Goal: Answer question/provide support

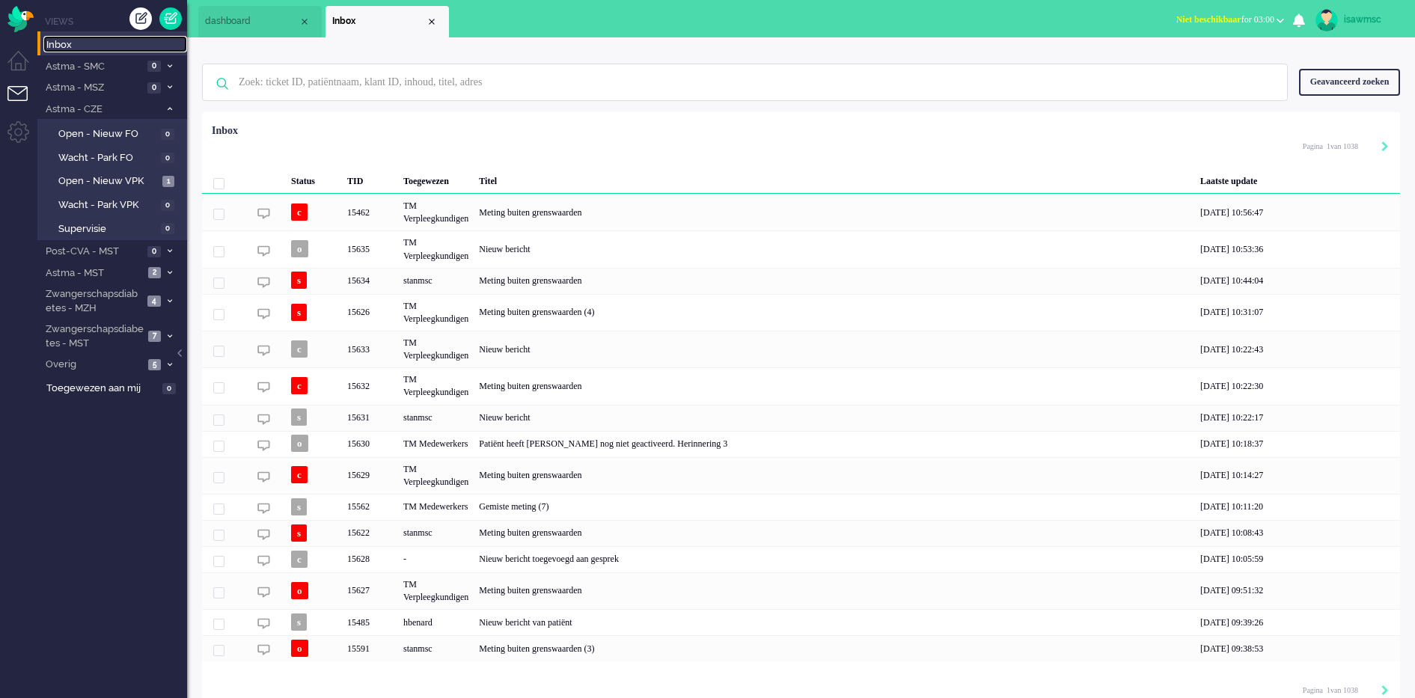
click at [136, 40] on span "Inbox" at bounding box center [116, 45] width 141 height 14
click at [329, 84] on input "text" at bounding box center [748, 82] width 1040 height 36
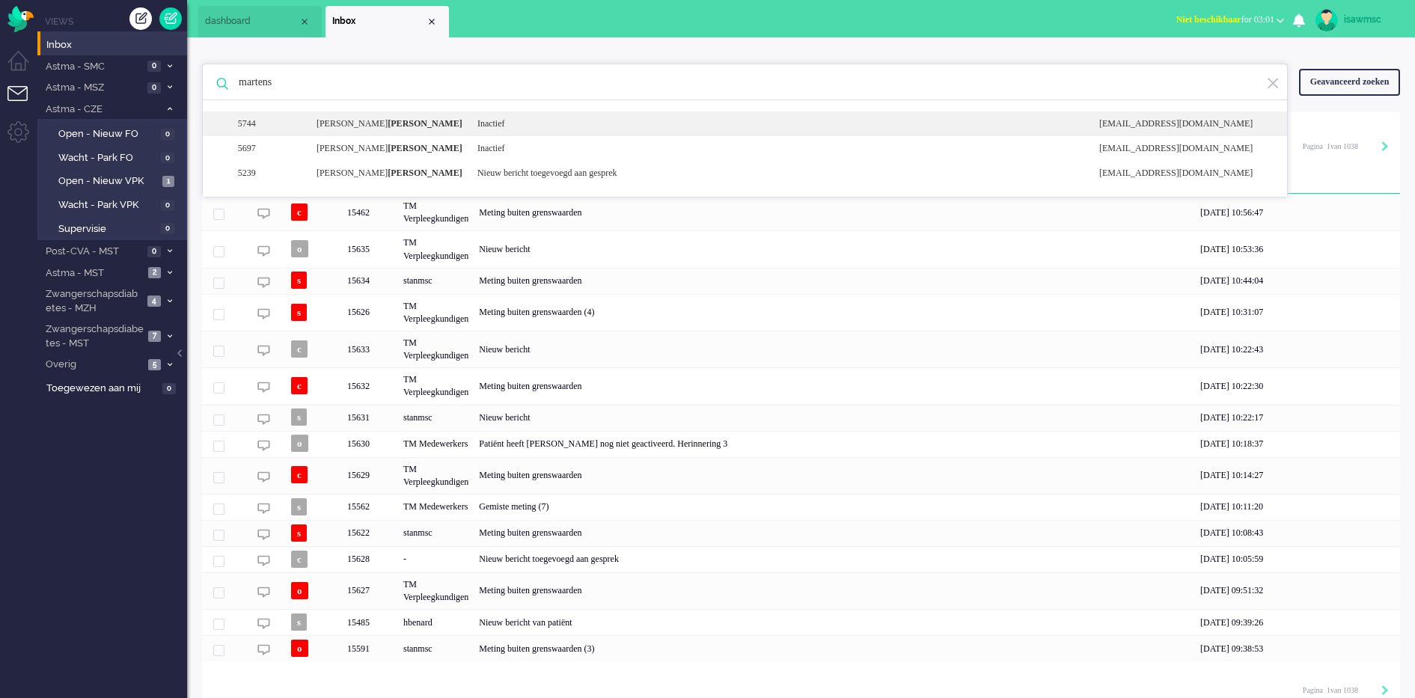
type input "martens"
click at [397, 116] on div "5744 [PERSON_NAME] Inactief [EMAIL_ADDRESS][DOMAIN_NAME]" at bounding box center [745, 124] width 1085 height 25
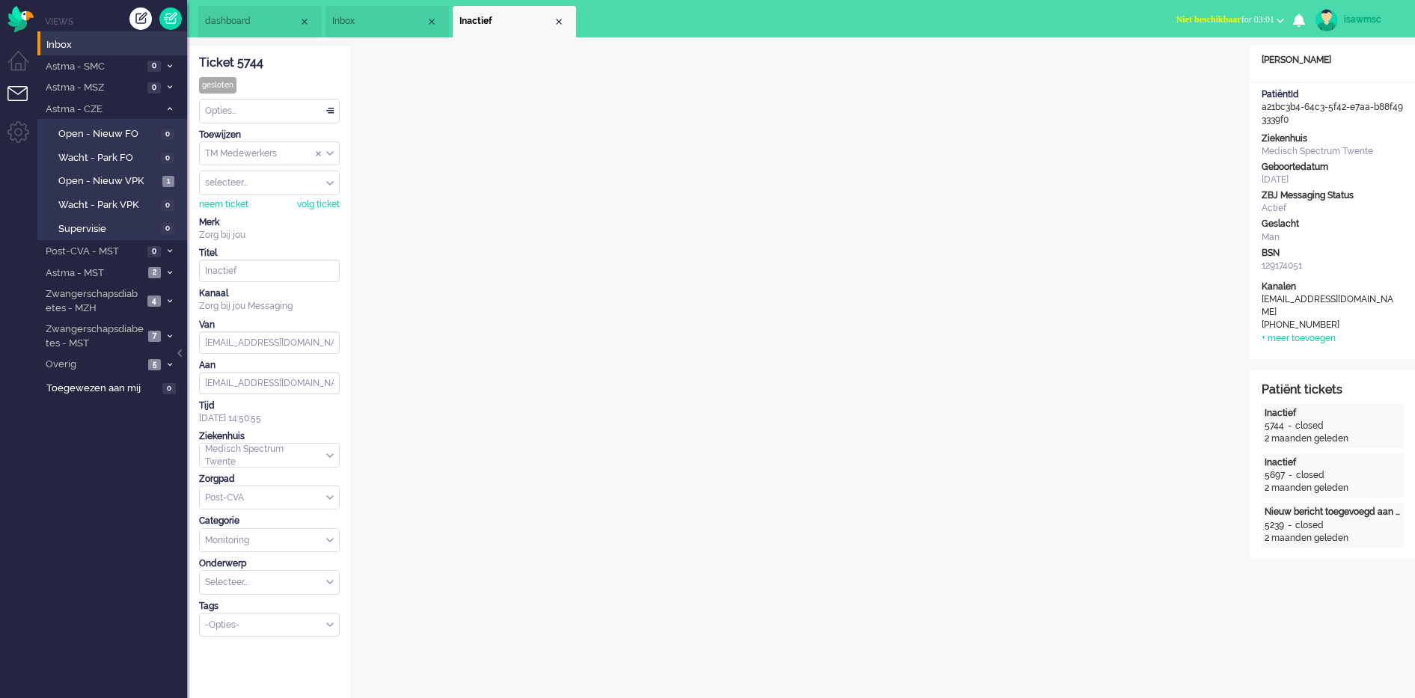
click at [559, 23] on div "Close tab" at bounding box center [559, 22] width 12 height 12
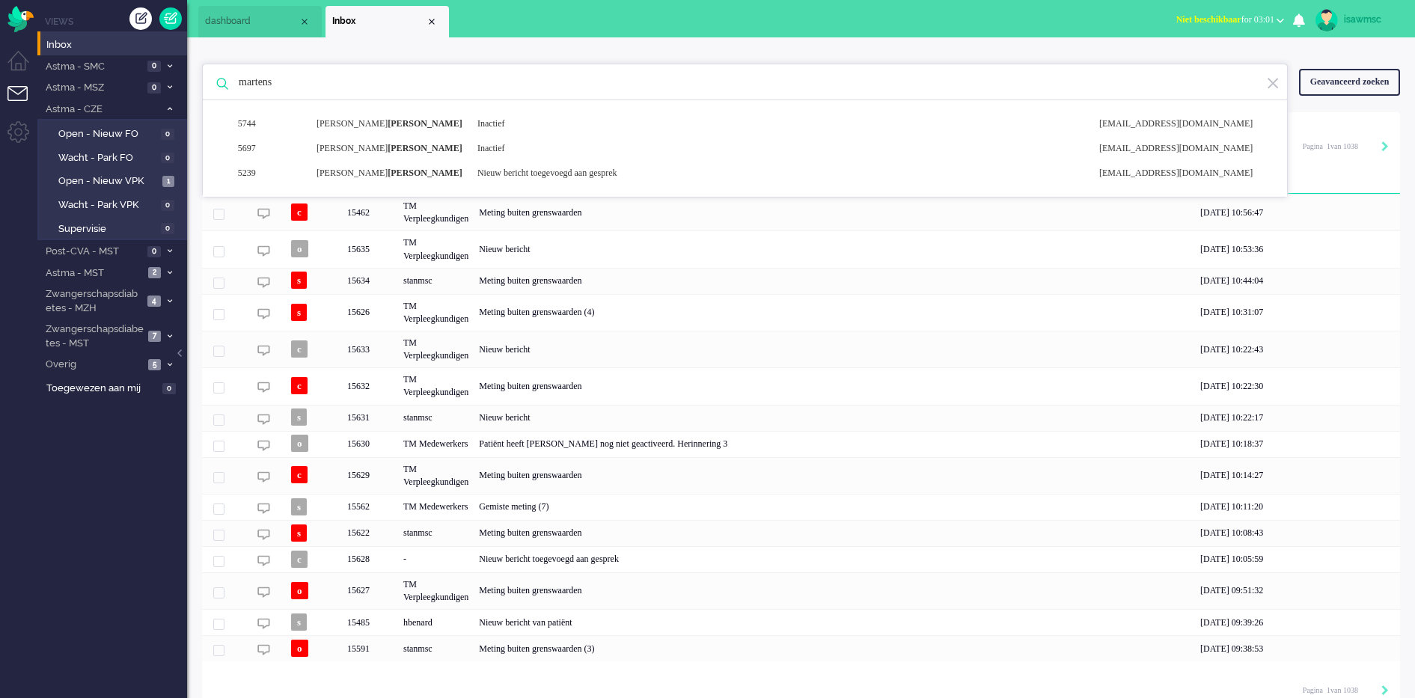
click at [159, 469] on ul "Views Inbox Astma - SMC 0 Open - Nieuw FO 0 Wacht - Park FO 0" at bounding box center [112, 349] width 150 height 698
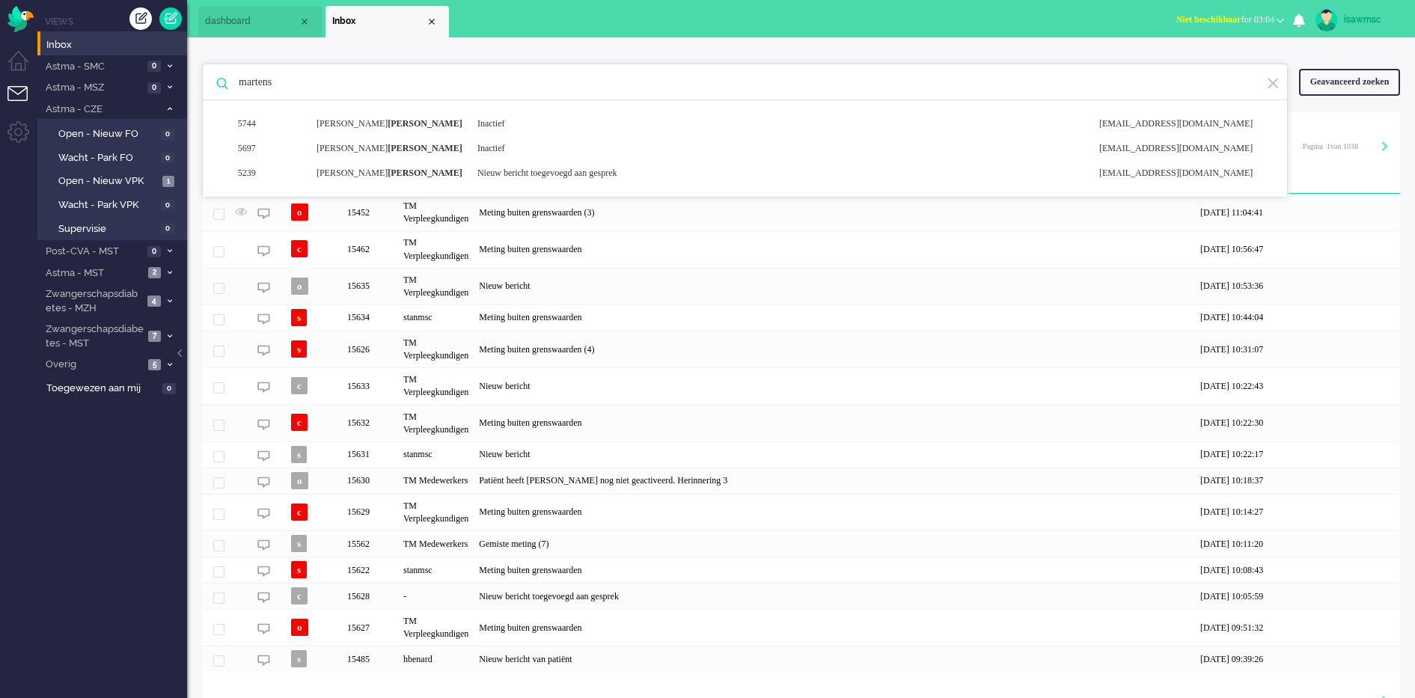
click at [466, 43] on div "[PERSON_NAME] 5744 [PERSON_NAME] Inactief [EMAIL_ADDRESS][DOMAIN_NAME] 5697 [PE…" at bounding box center [801, 380] width 1228 height 686
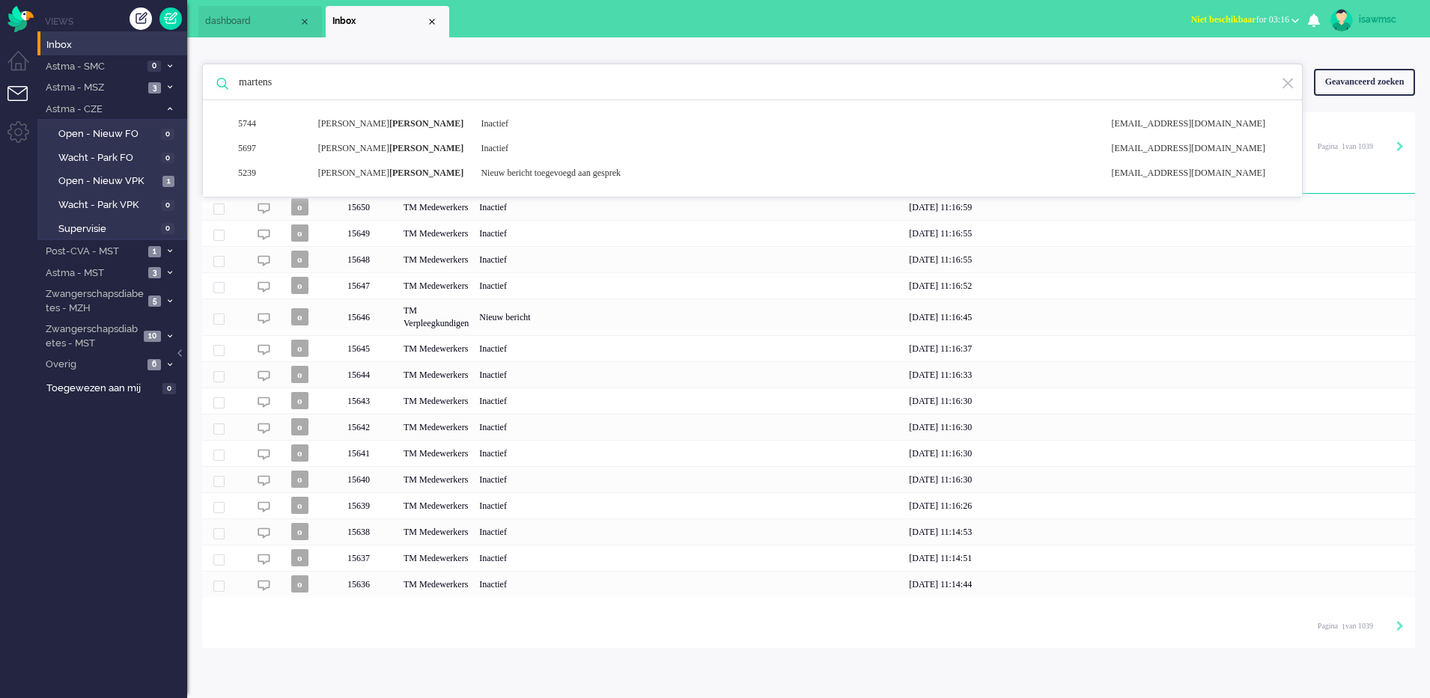
click at [535, 54] on div "[PERSON_NAME] 5744 [PERSON_NAME] Inactief [EMAIL_ADDRESS][DOMAIN_NAME] 5697 [PE…" at bounding box center [808, 82] width 1212 height 60
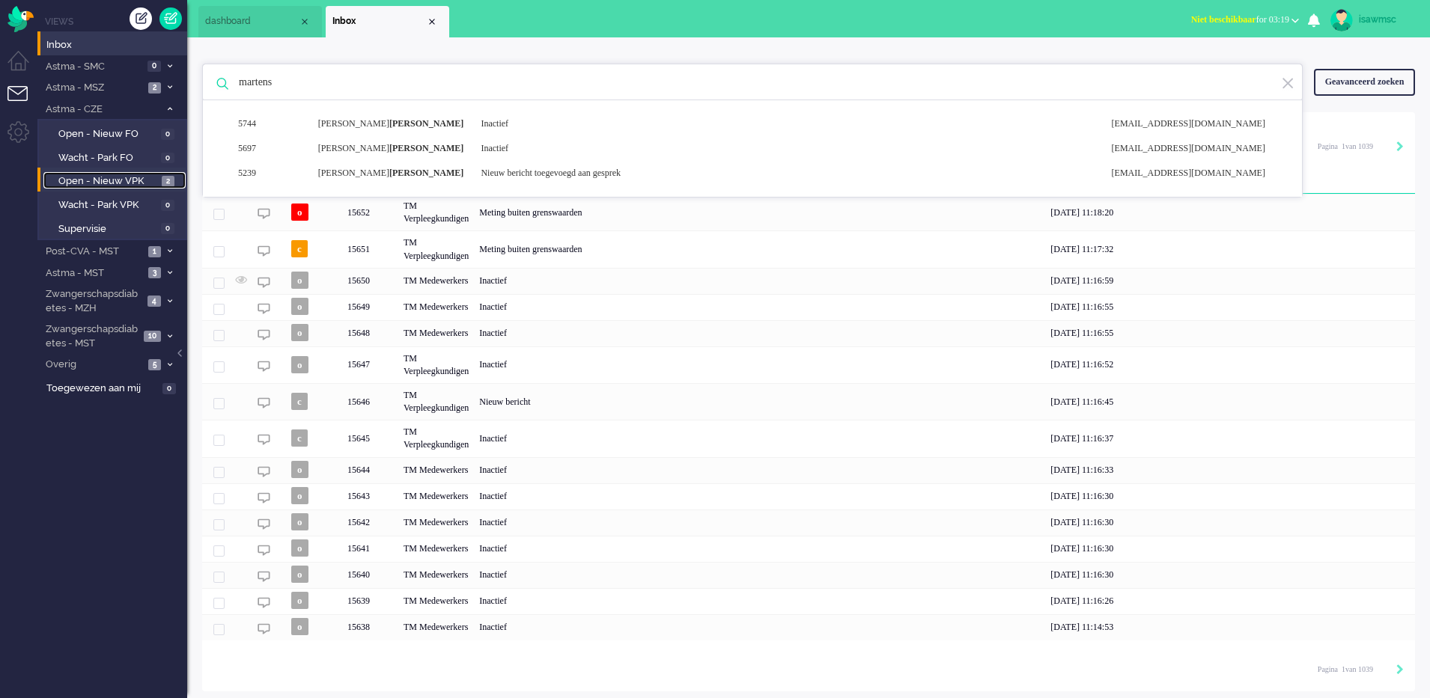
click at [168, 172] on link "Open - Nieuw VPK 2" at bounding box center [114, 180] width 142 height 16
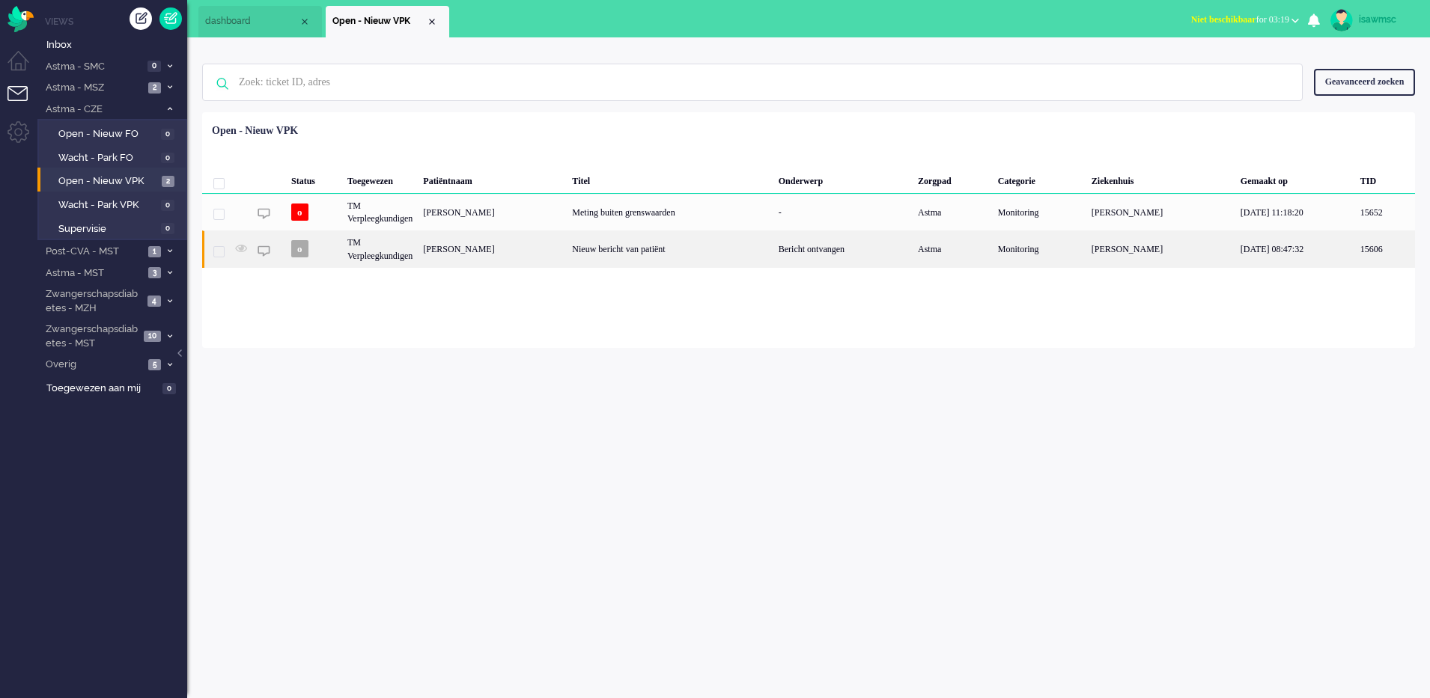
click at [516, 263] on div "[PERSON_NAME]" at bounding box center [492, 249] width 149 height 37
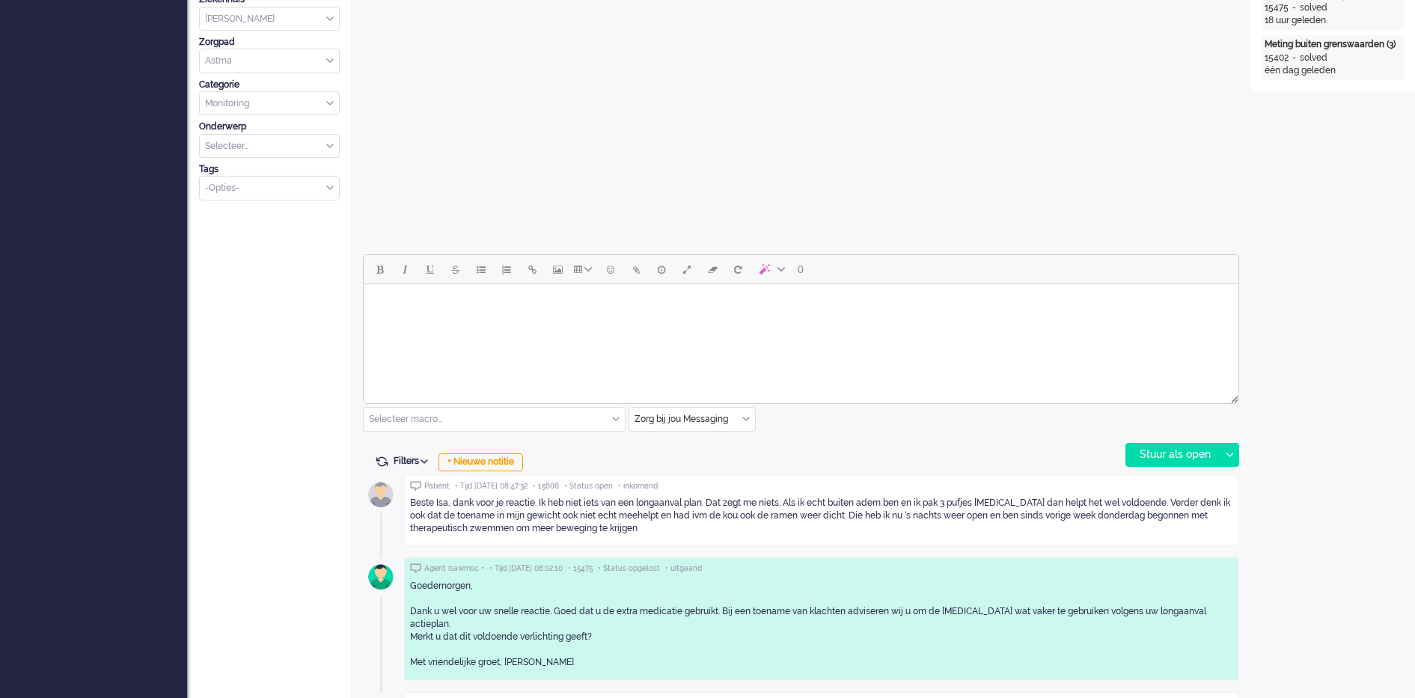
scroll to position [561, 0]
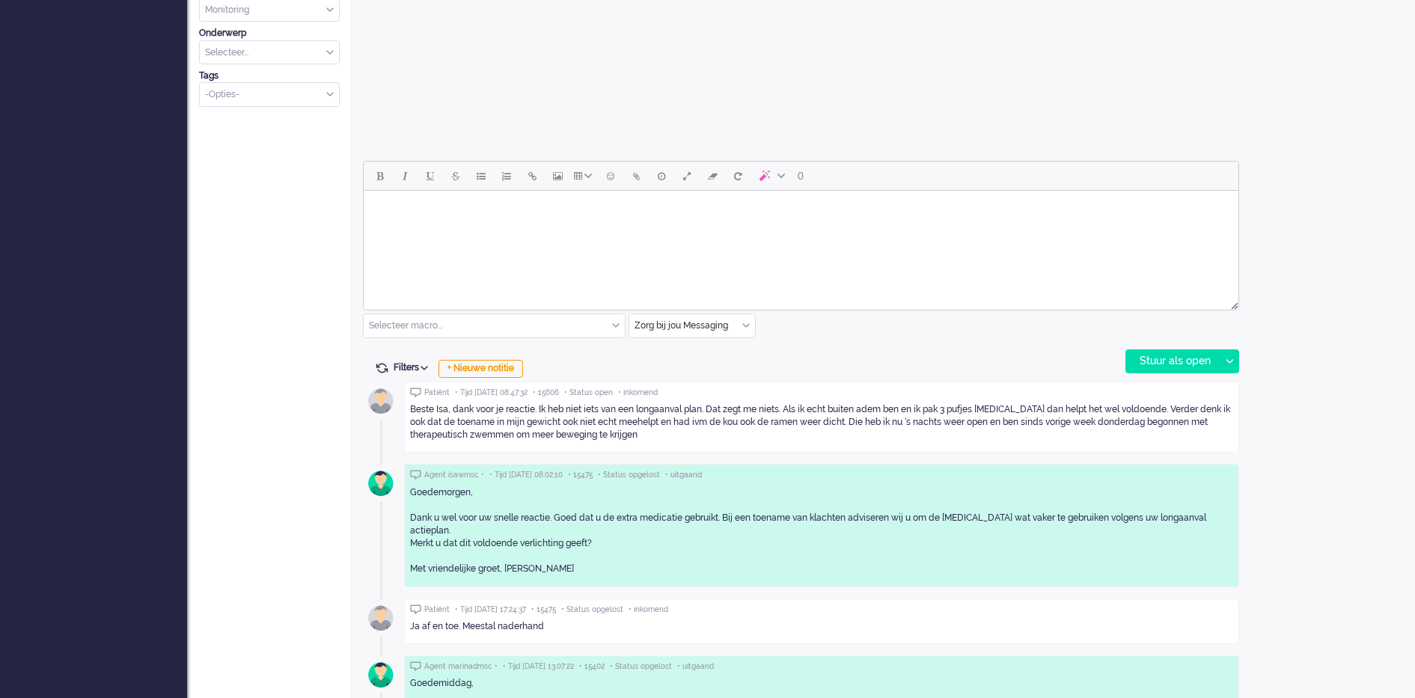
click at [595, 229] on html at bounding box center [801, 210] width 875 height 38
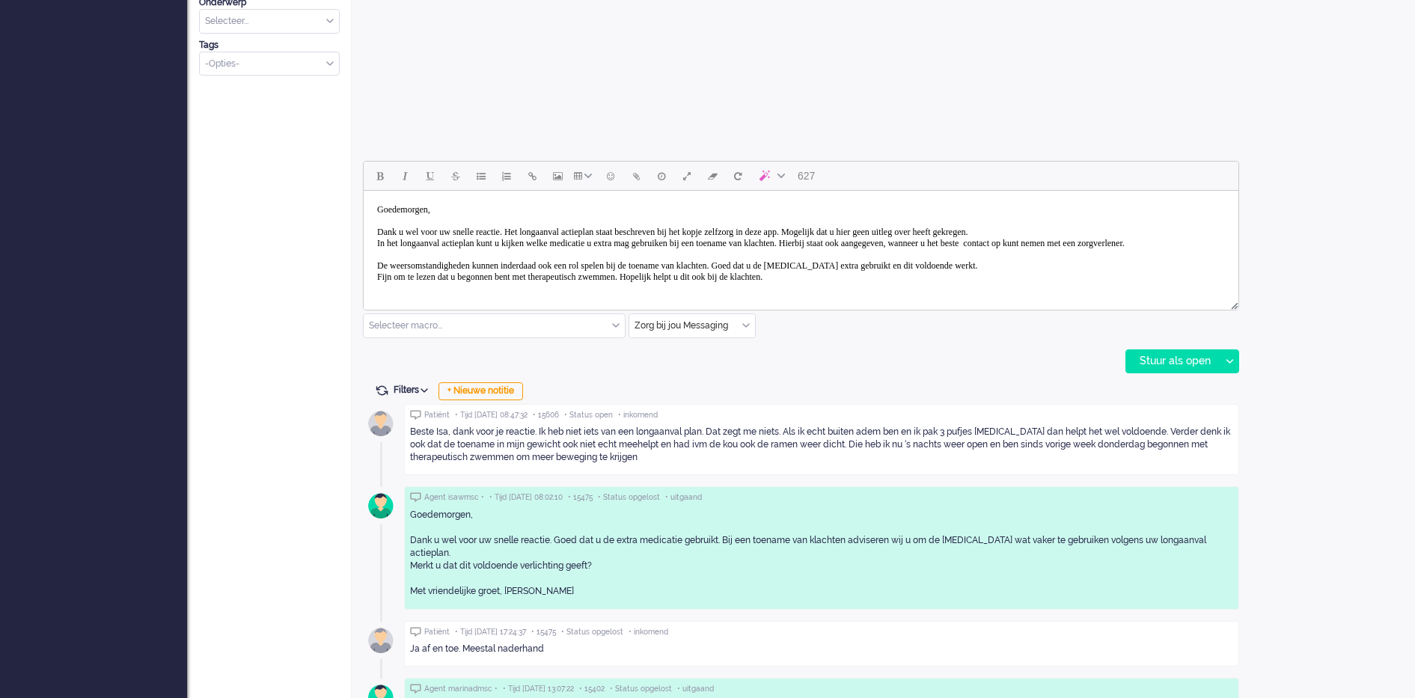
scroll to position [20, 0]
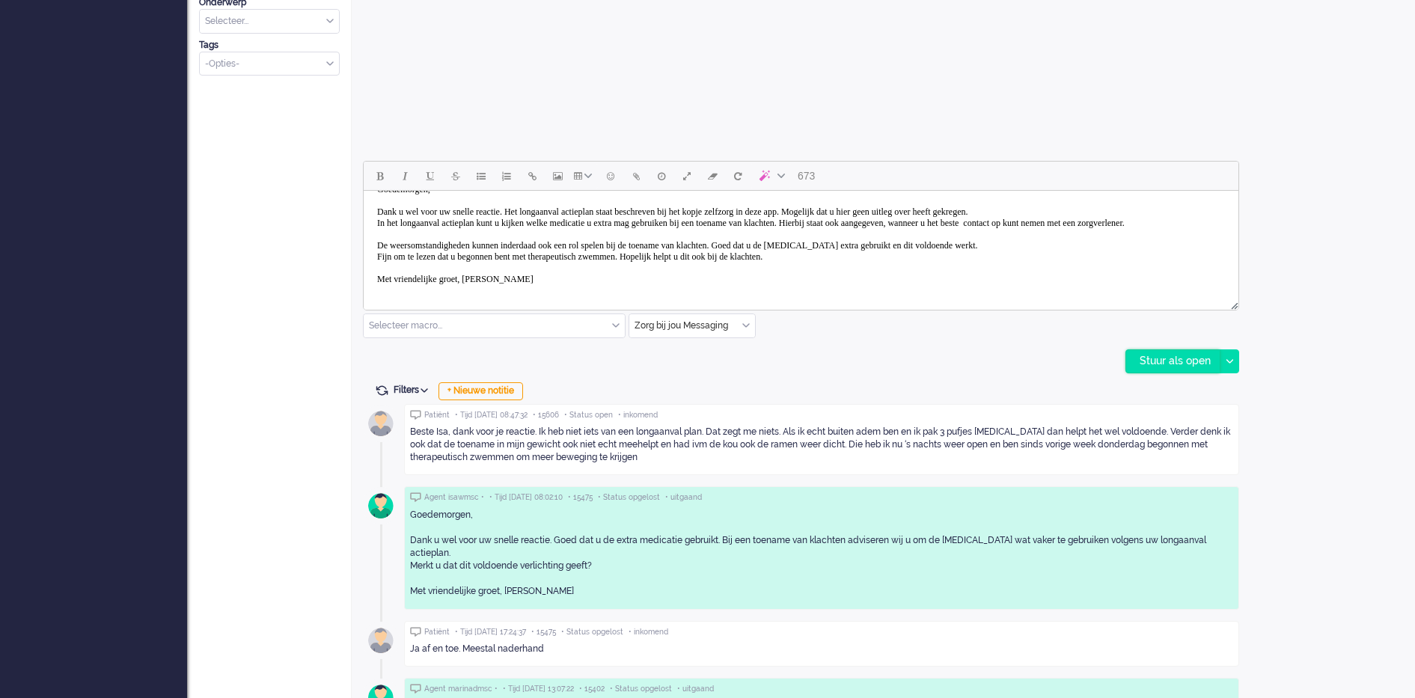
click at [1156, 357] on div "Stuur als open" at bounding box center [1173, 361] width 94 height 22
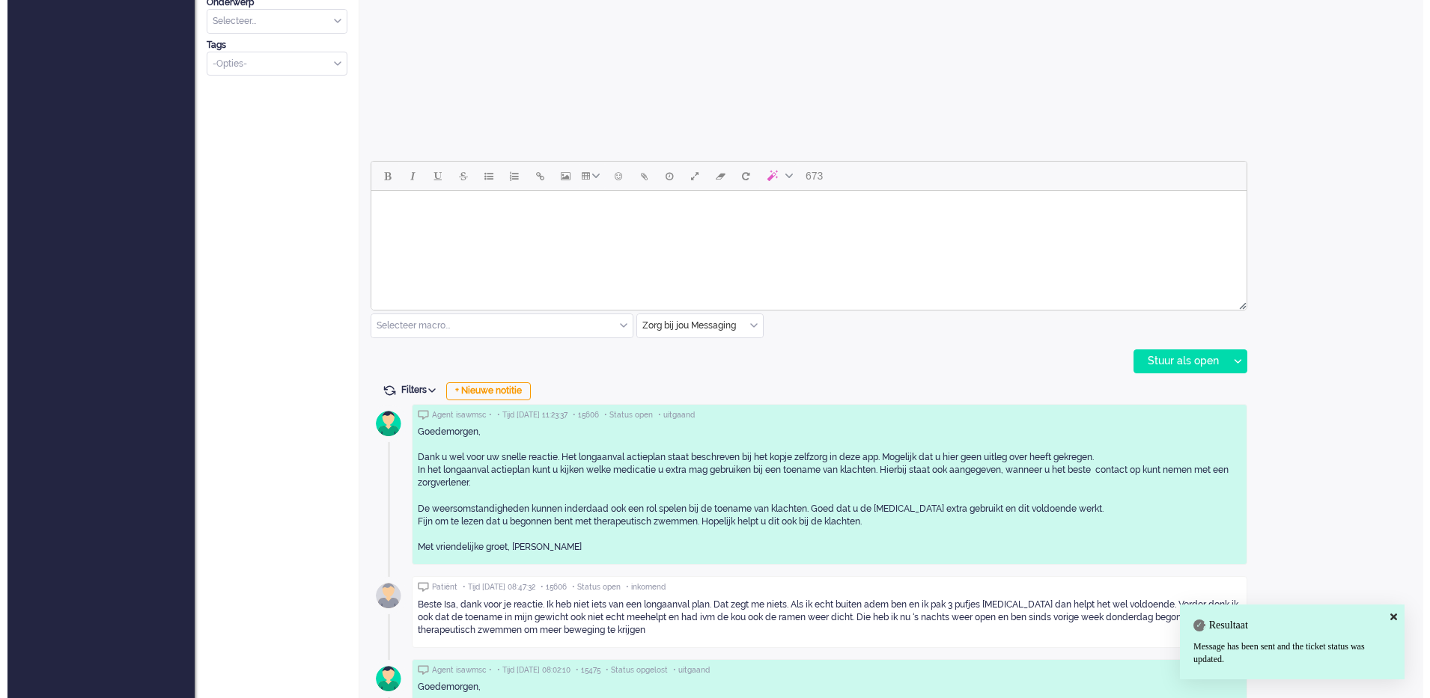
scroll to position [0, 0]
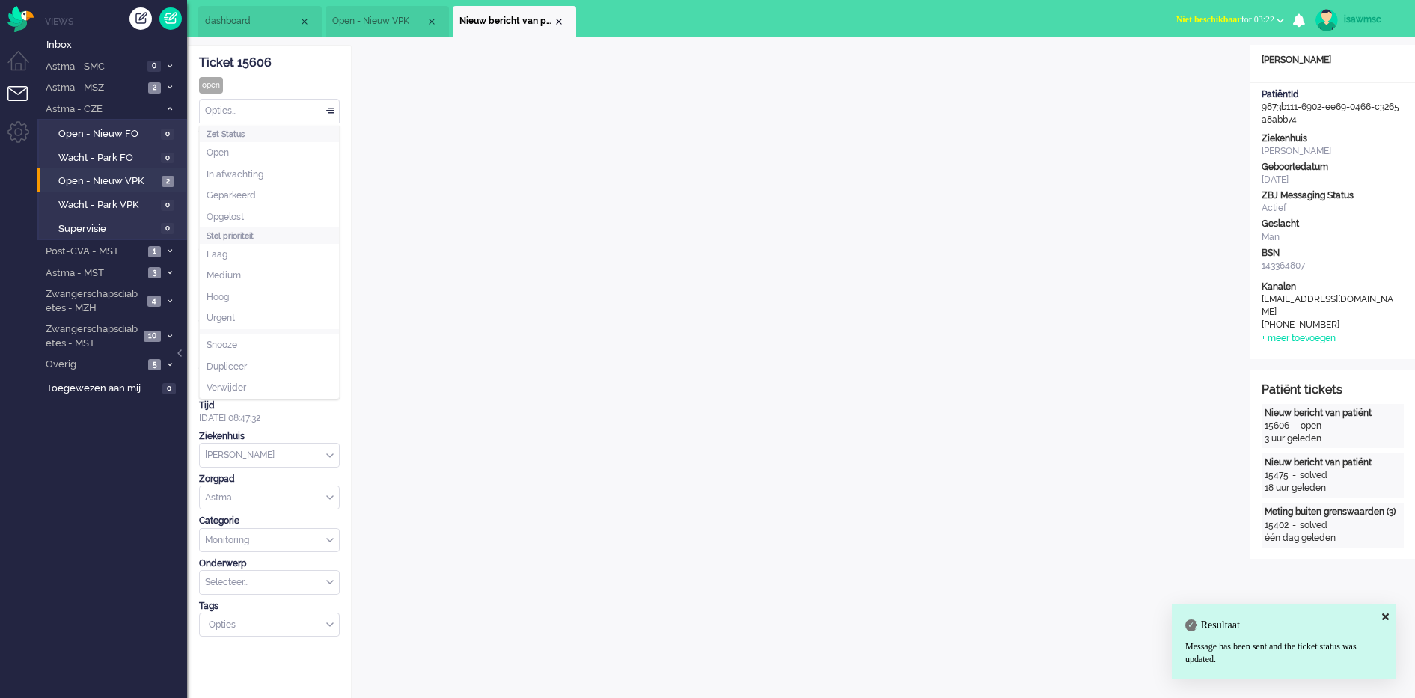
click at [222, 111] on div "Opties..." at bounding box center [269, 111] width 139 height 23
click at [263, 222] on li "Opgelost" at bounding box center [269, 218] width 139 height 22
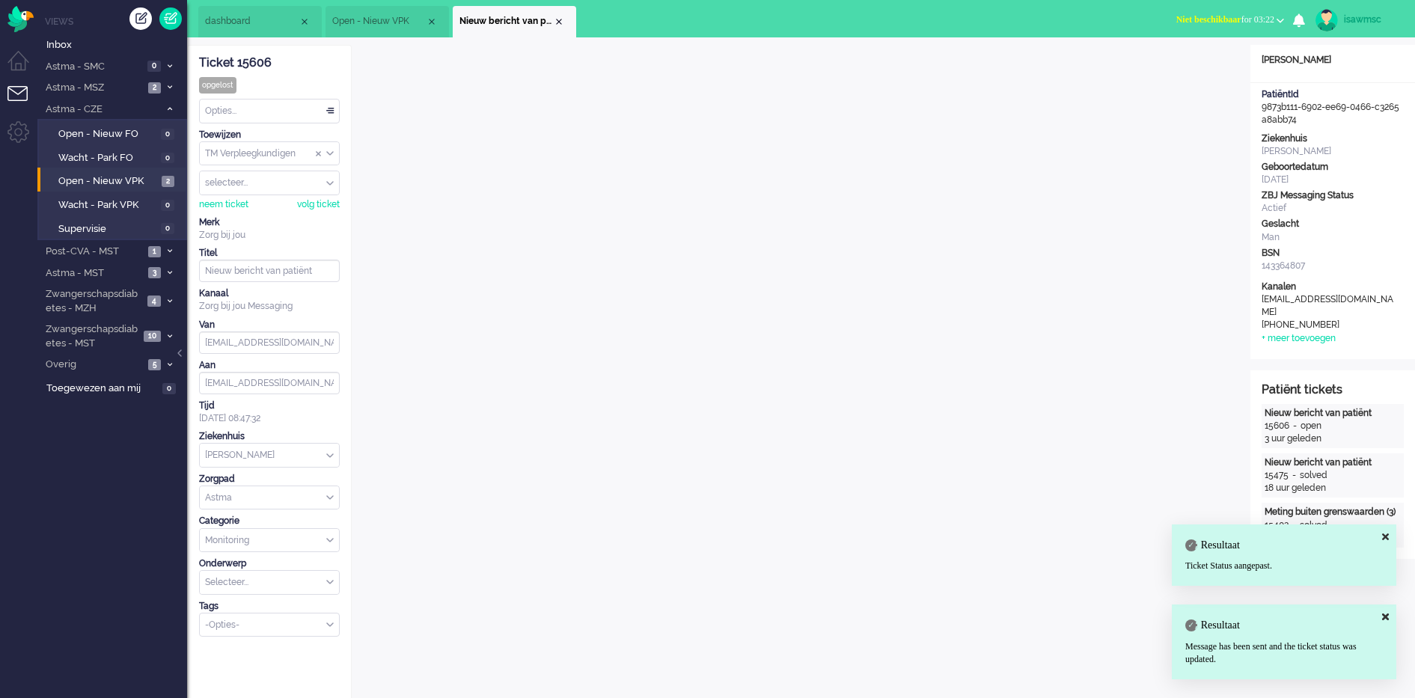
click at [552, 19] on span "Nieuw bericht van patiënt" at bounding box center [507, 21] width 94 height 13
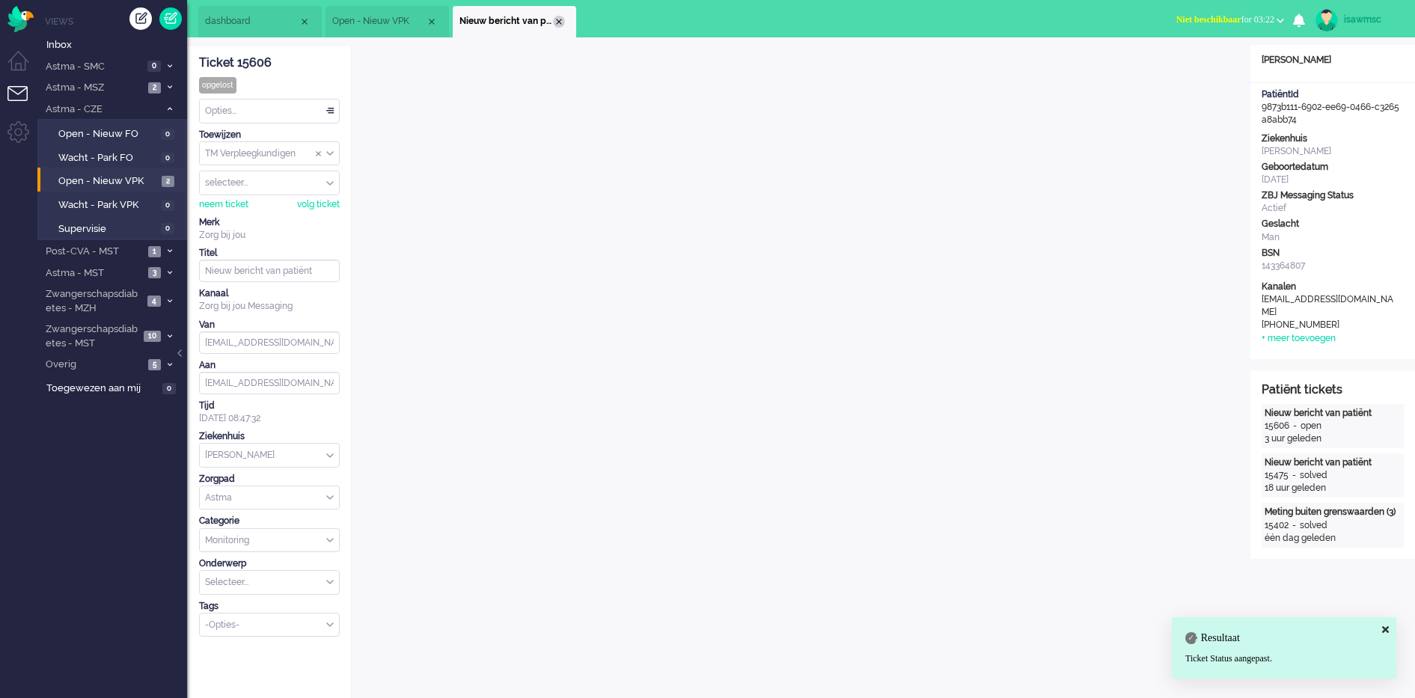
click at [559, 22] on div "Close tab" at bounding box center [559, 22] width 12 height 12
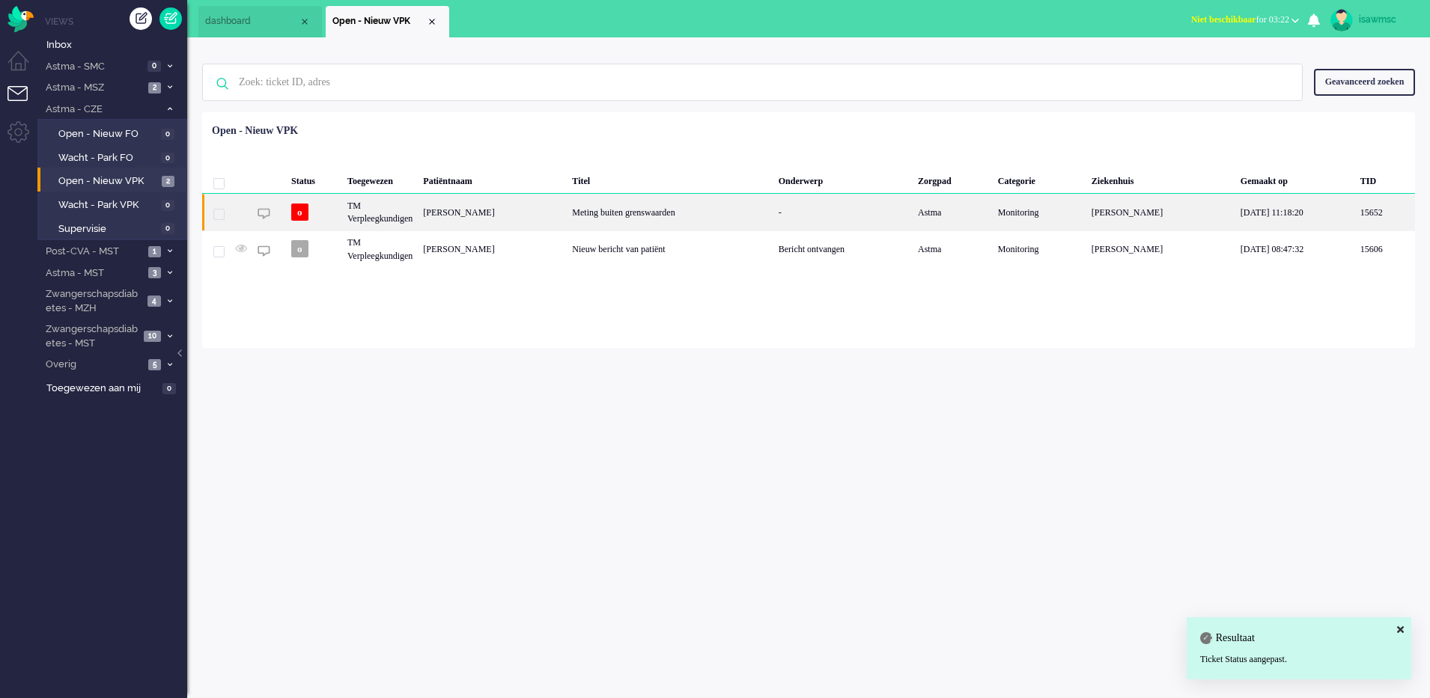
click at [512, 213] on div "[PERSON_NAME]" at bounding box center [492, 212] width 149 height 37
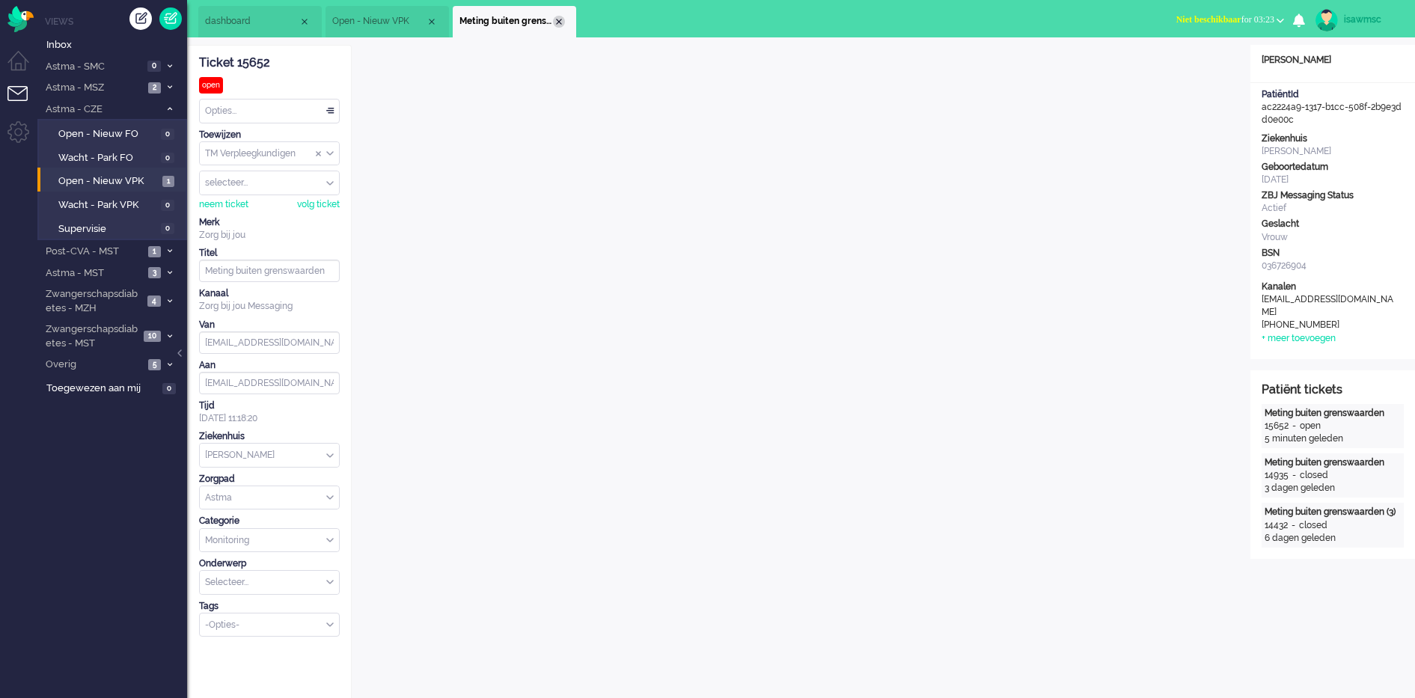
click at [556, 24] on div "Close tab" at bounding box center [559, 22] width 12 height 12
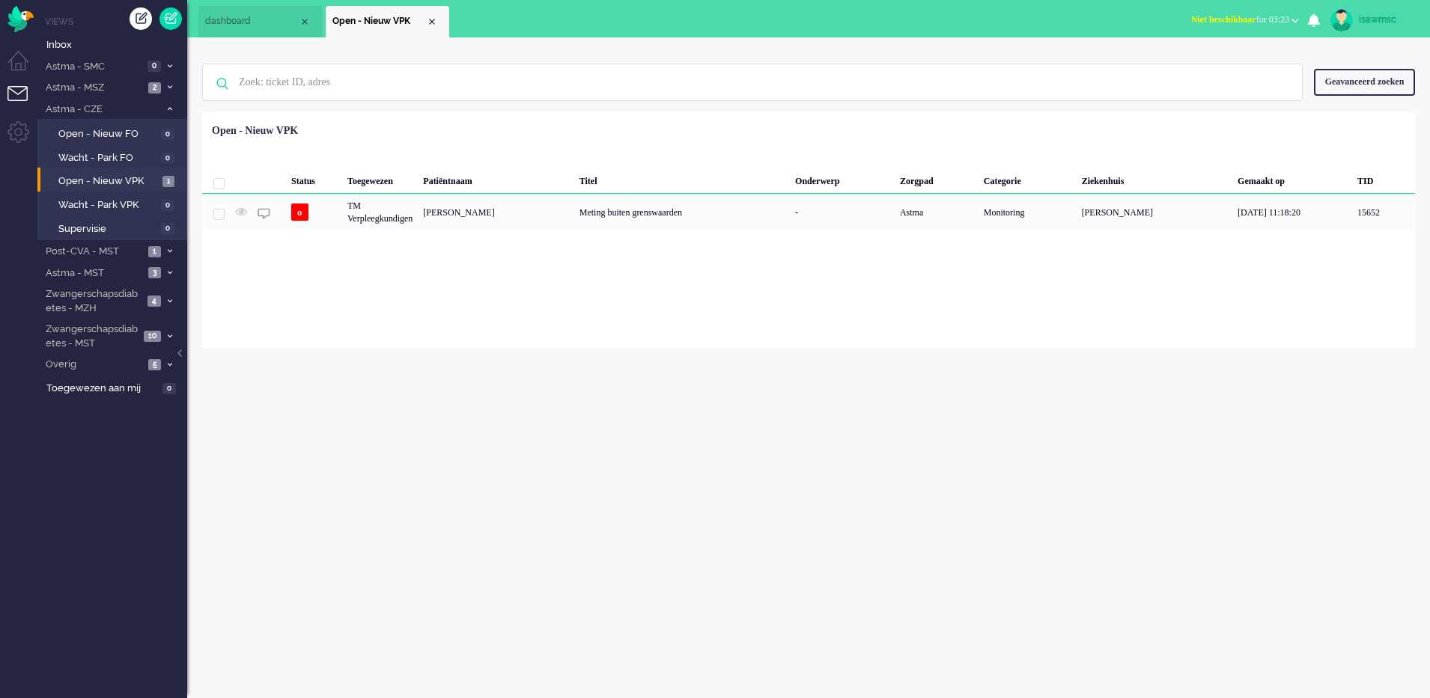
click at [461, 290] on div "Loading... Status Toegewezen Patiëntnaam Titel Onderwerp Zorgpad Categorie Ziek…" at bounding box center [808, 230] width 1212 height 236
click at [382, 239] on div "Loading... Status Toegewezen Patiëntnaam Titel Onderwerp Zorgpad Categorie Ziek…" at bounding box center [808, 230] width 1212 height 236
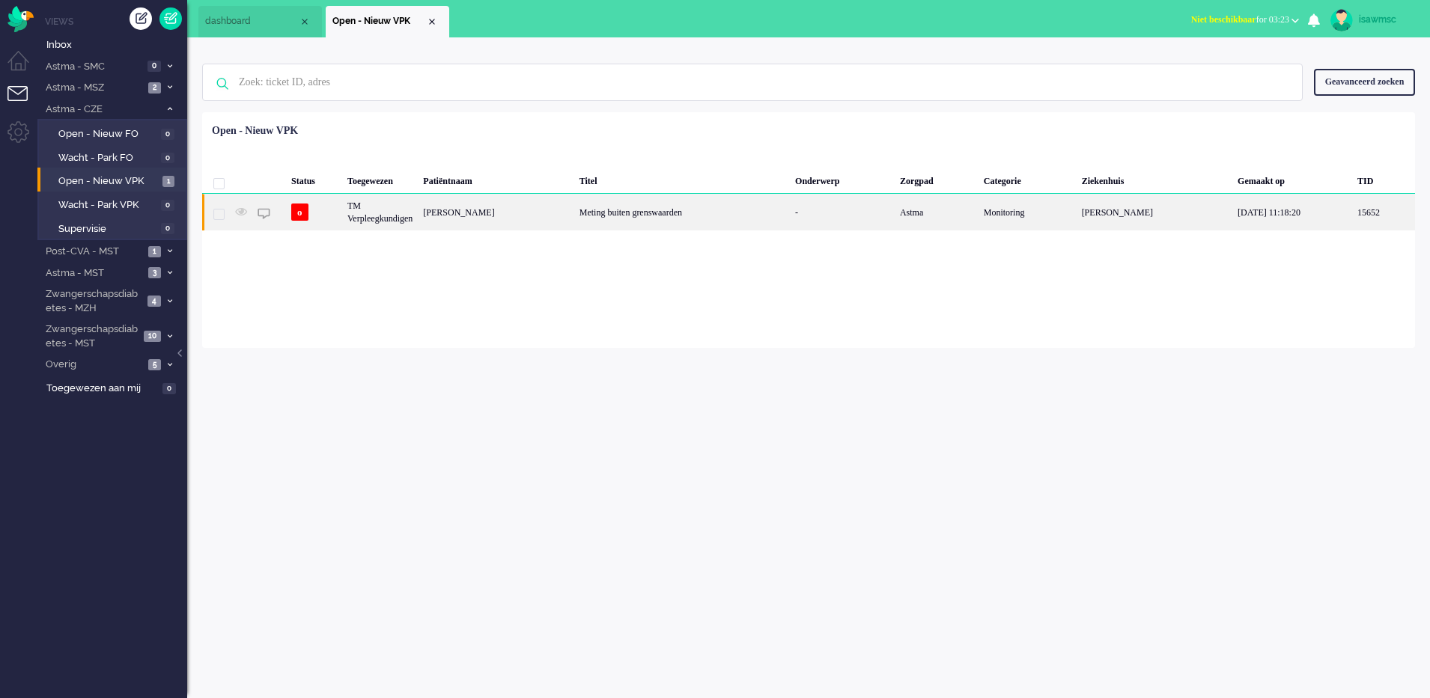
click at [379, 226] on div "TM Verpleegkundigen" at bounding box center [380, 212] width 76 height 37
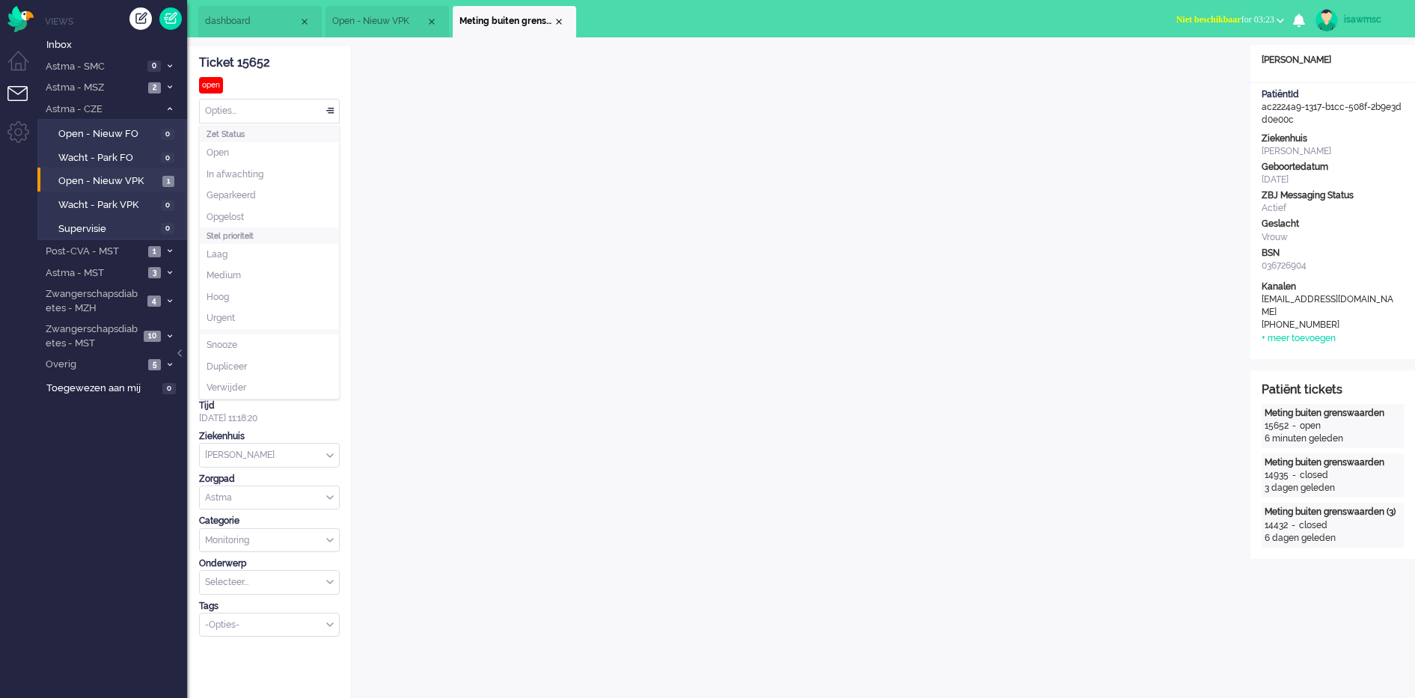
click at [296, 110] on div "Opties..." at bounding box center [269, 111] width 139 height 23
click at [260, 219] on li "Opgelost" at bounding box center [269, 218] width 139 height 22
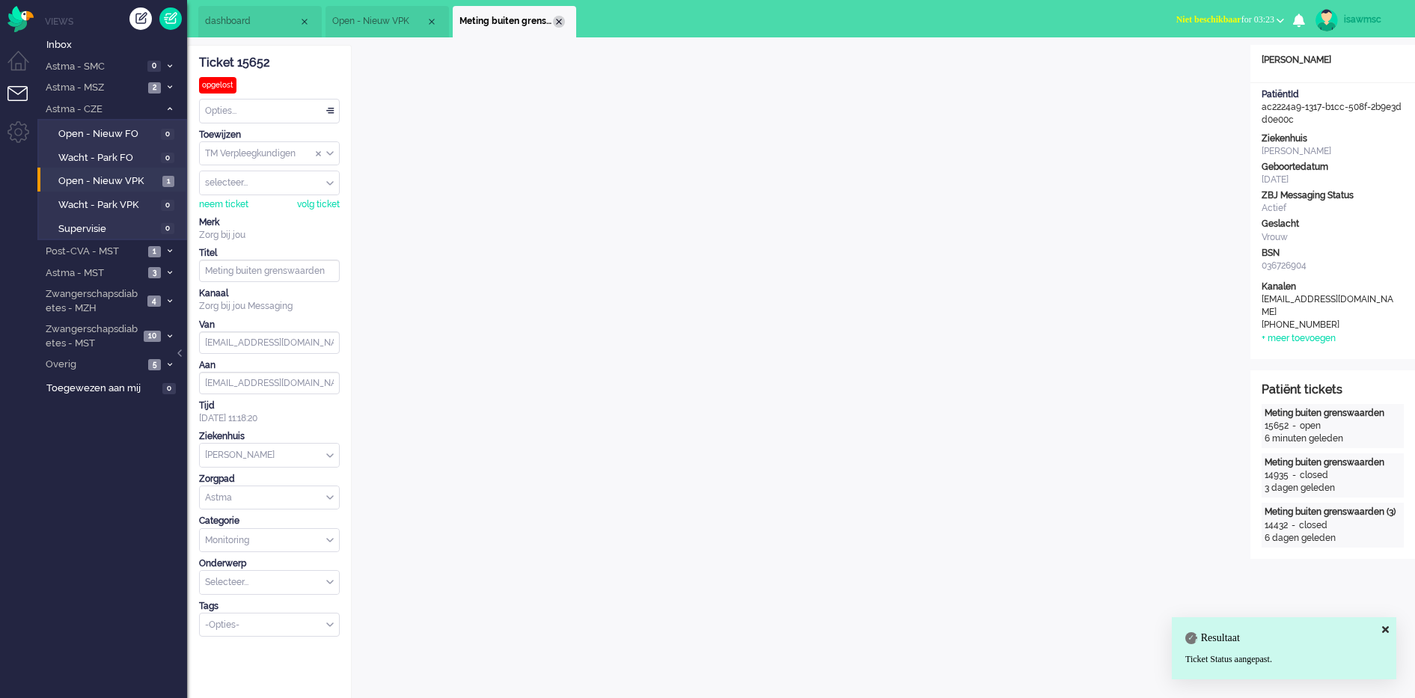
click at [557, 24] on div "Close tab" at bounding box center [559, 22] width 12 height 12
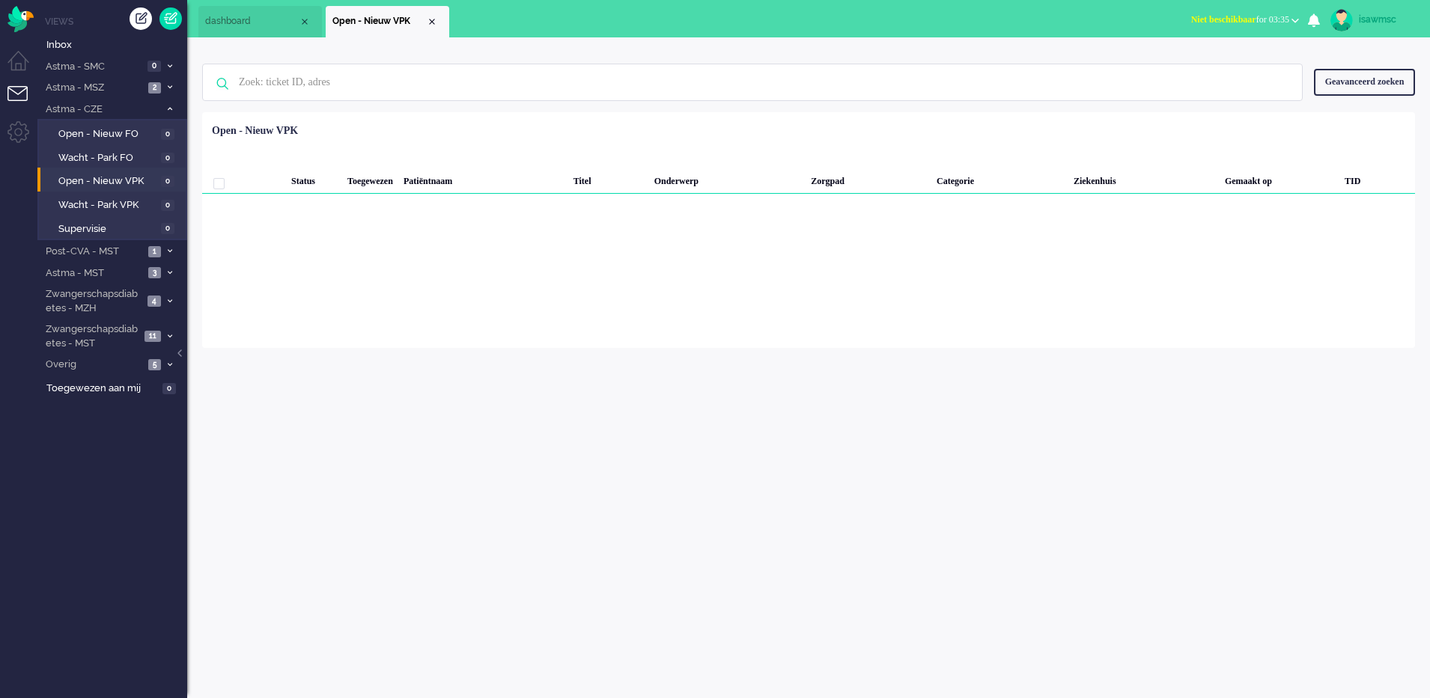
click at [662, 282] on div "Loading... Status Toegewezen Patiëntnaam Titel Onderwerp Zorgpad Categorie Ziek…" at bounding box center [808, 230] width 1212 height 236
